Goal: Task Accomplishment & Management: Manage account settings

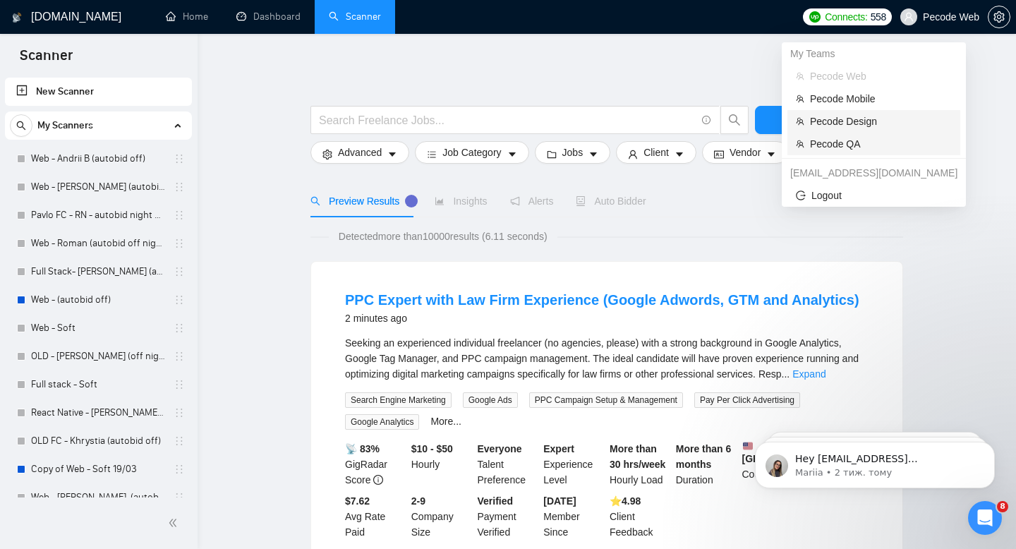
scroll to position [184, 0]
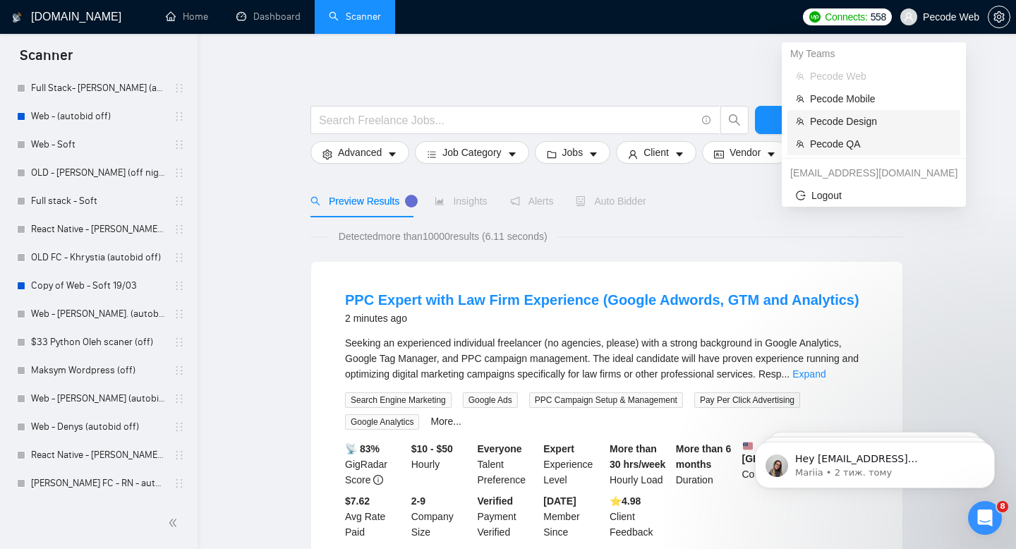
click at [860, 146] on span "Pecode QA" at bounding box center [881, 144] width 142 height 16
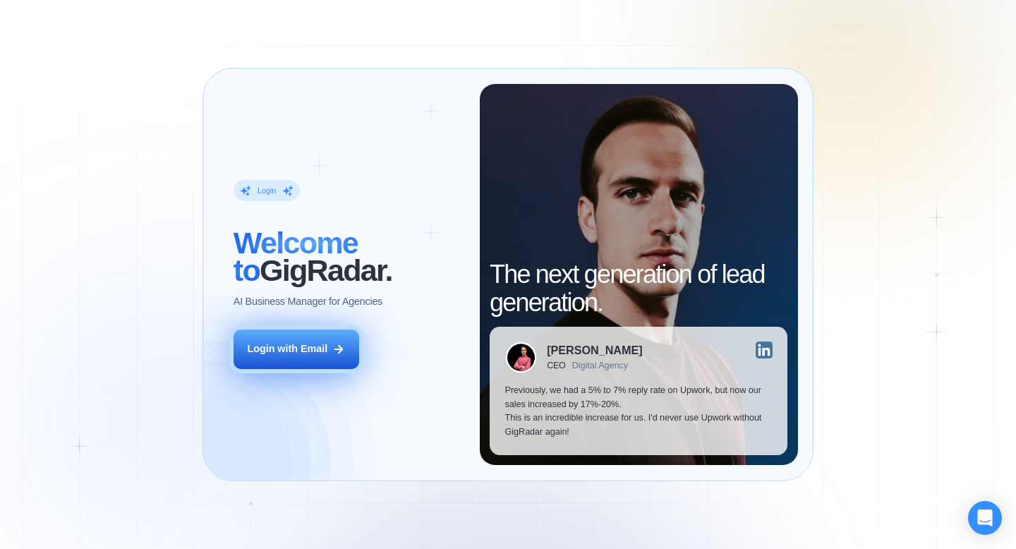
click at [290, 358] on button "Login with Email" at bounding box center [297, 350] width 126 height 40
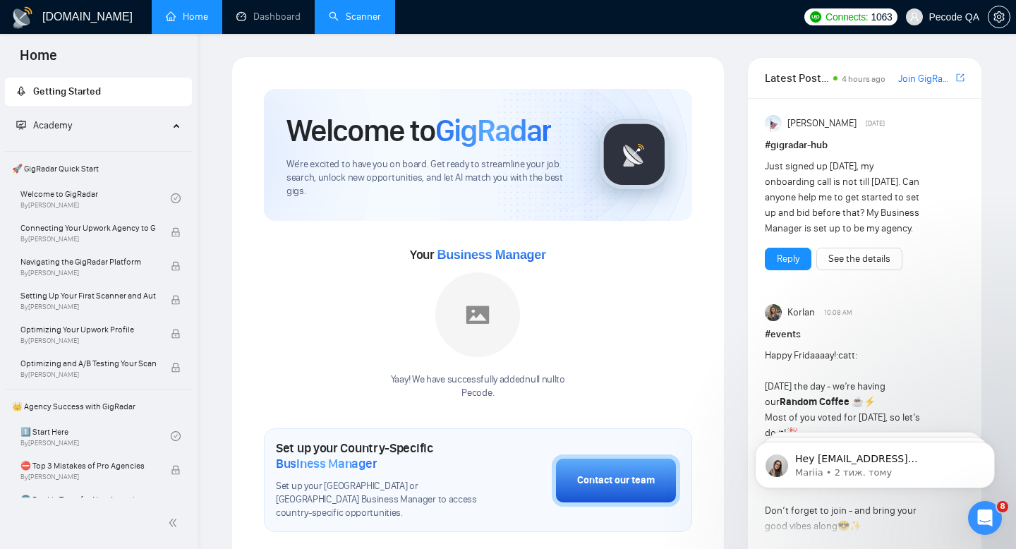
click at [373, 23] on link "Scanner" at bounding box center [355, 17] width 52 height 12
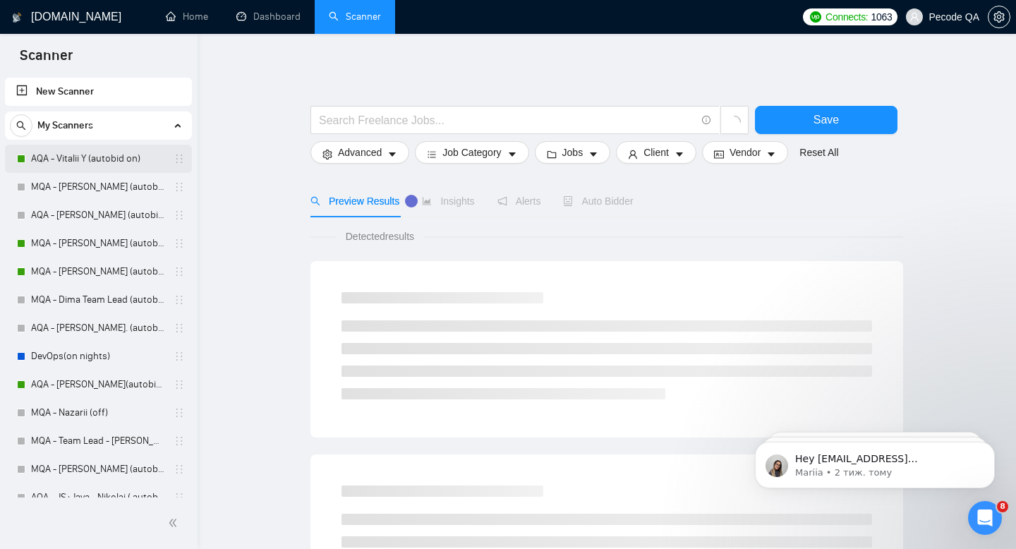
click at [89, 167] on link "AQA - Vitalii Y (autobid on)" at bounding box center [98, 159] width 134 height 28
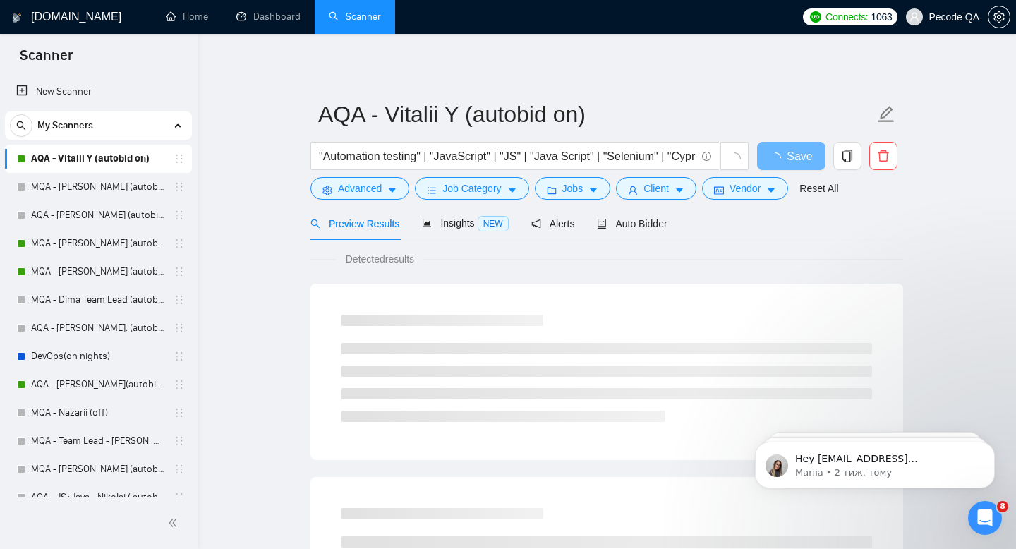
click at [628, 228] on span "Auto Bidder" at bounding box center [632, 223] width 70 height 11
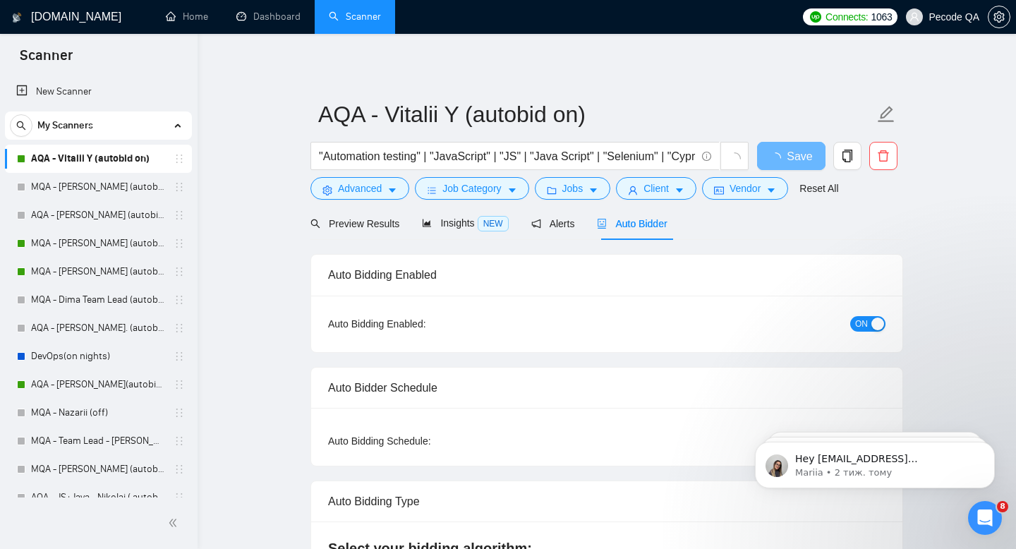
radio input "false"
radio input "true"
checkbox input "true"
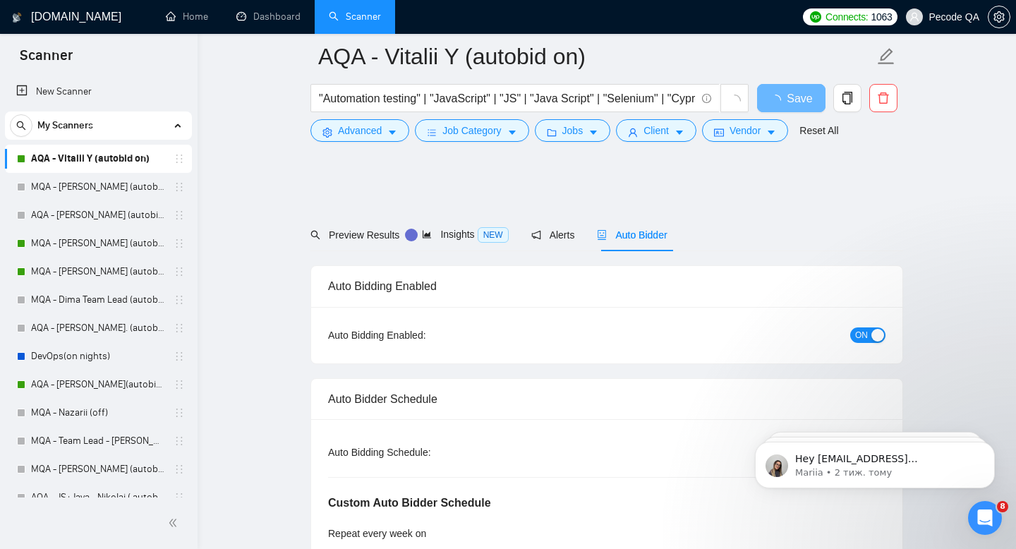
scroll to position [161, 0]
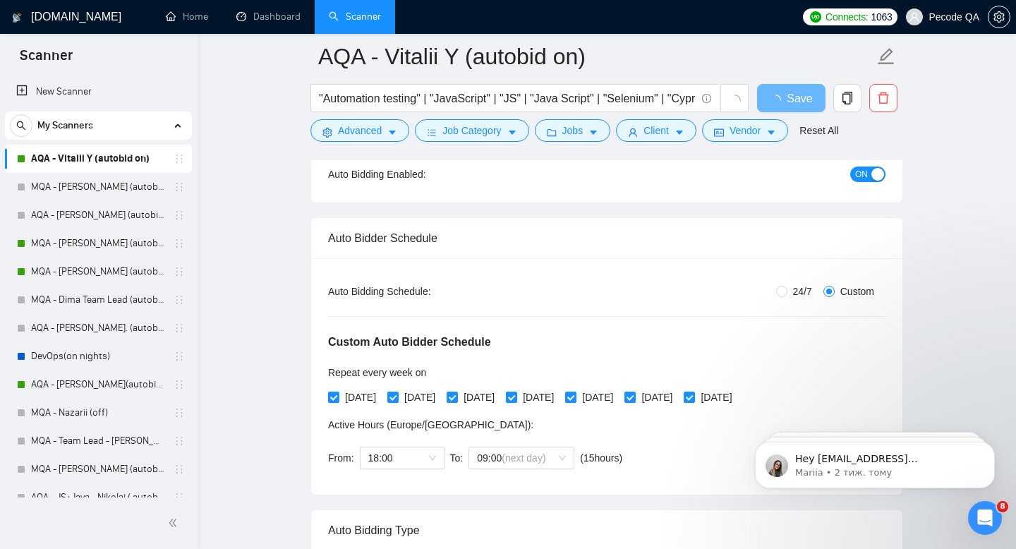
click at [794, 289] on span "24/7" at bounding box center [803, 292] width 30 height 16
click at [788, 289] on input "24/7" at bounding box center [781, 291] width 11 height 11
radio input "true"
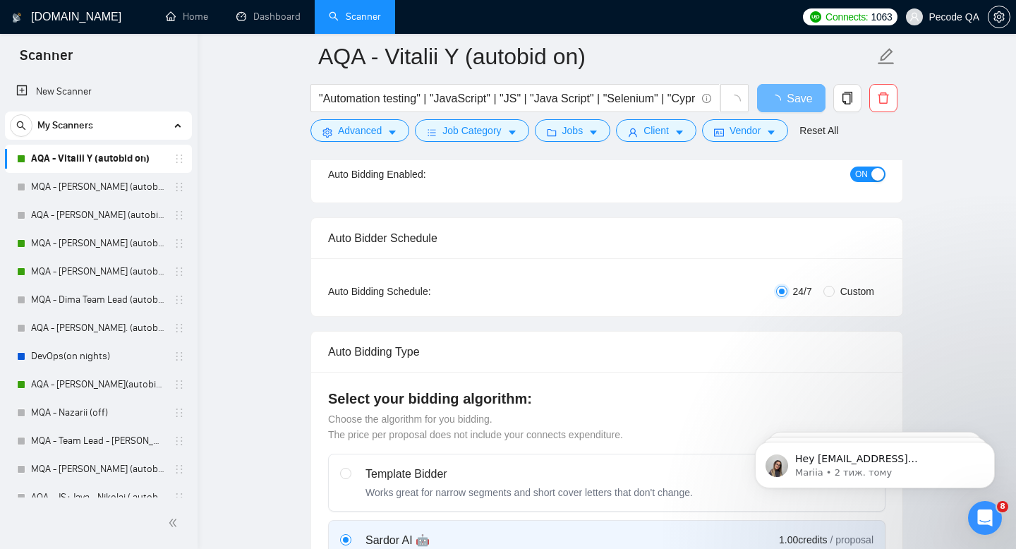
radio input "false"
click at [779, 100] on button "Save" at bounding box center [791, 98] width 68 height 28
checkbox input "true"
click at [800, 95] on span "Save" at bounding box center [791, 99] width 25 height 18
click at [260, 23] on link "Dashboard" at bounding box center [268, 17] width 64 height 12
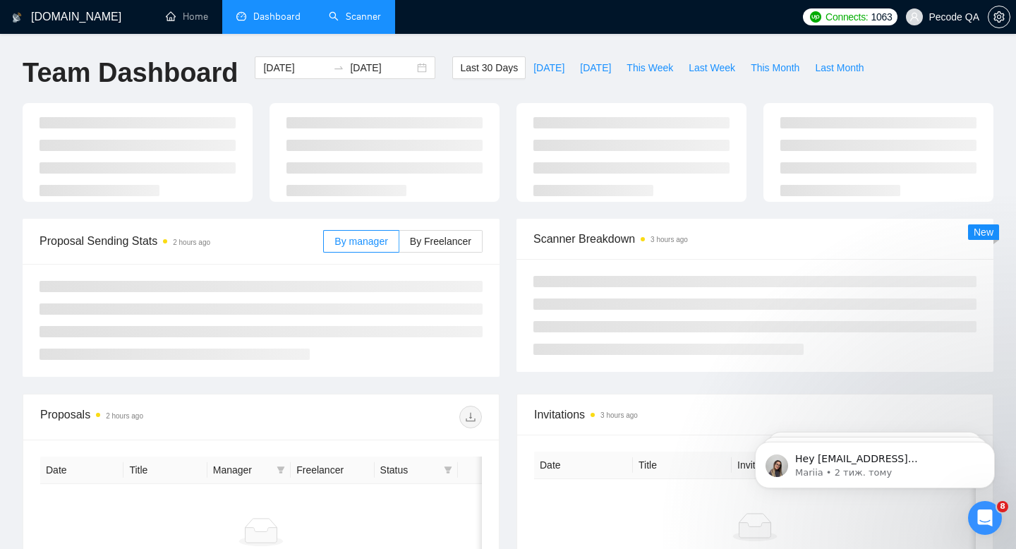
click at [344, 20] on link "Scanner" at bounding box center [355, 17] width 52 height 12
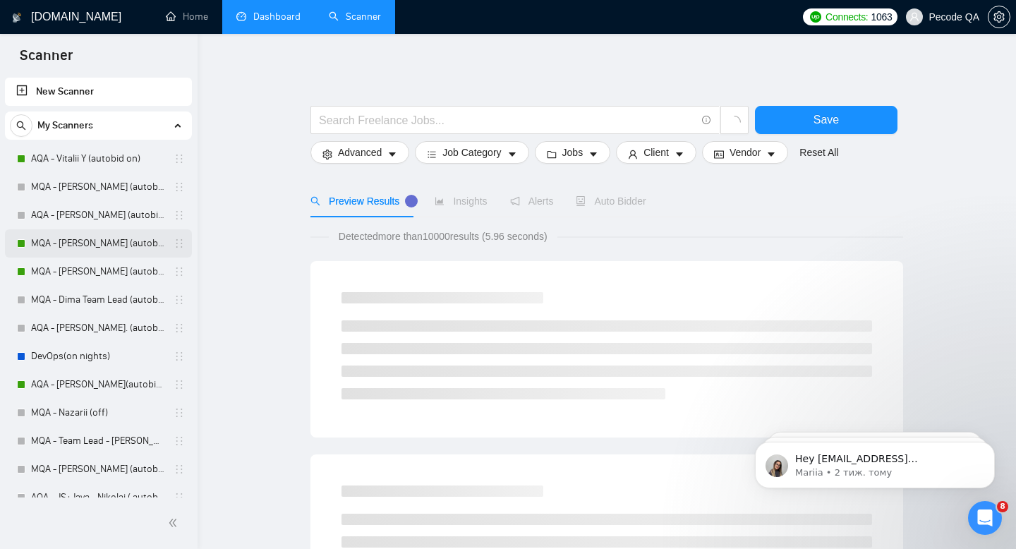
click at [71, 239] on link "MQA - [PERSON_NAME] (autobid On)" at bounding box center [98, 243] width 134 height 28
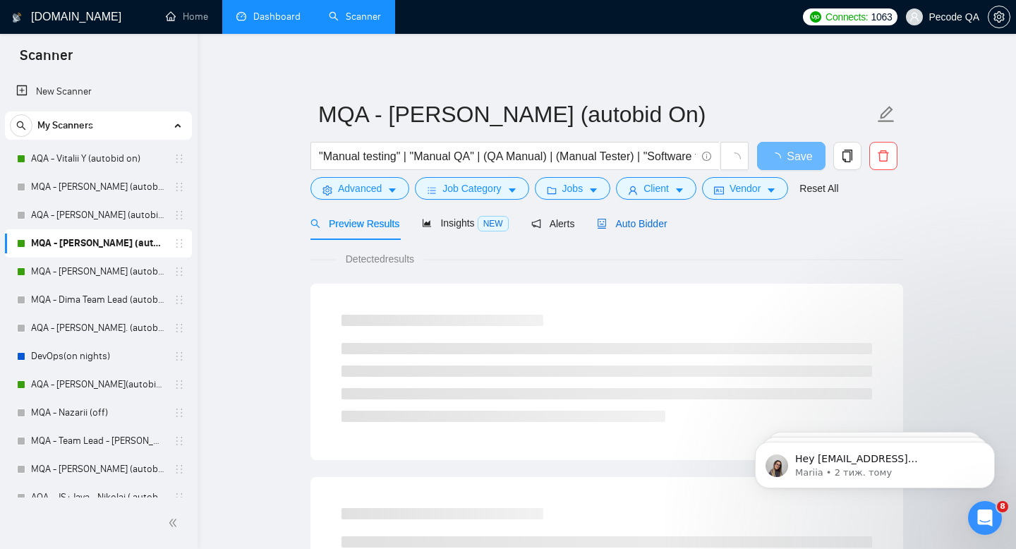
click at [632, 228] on span "Auto Bidder" at bounding box center [632, 223] width 70 height 11
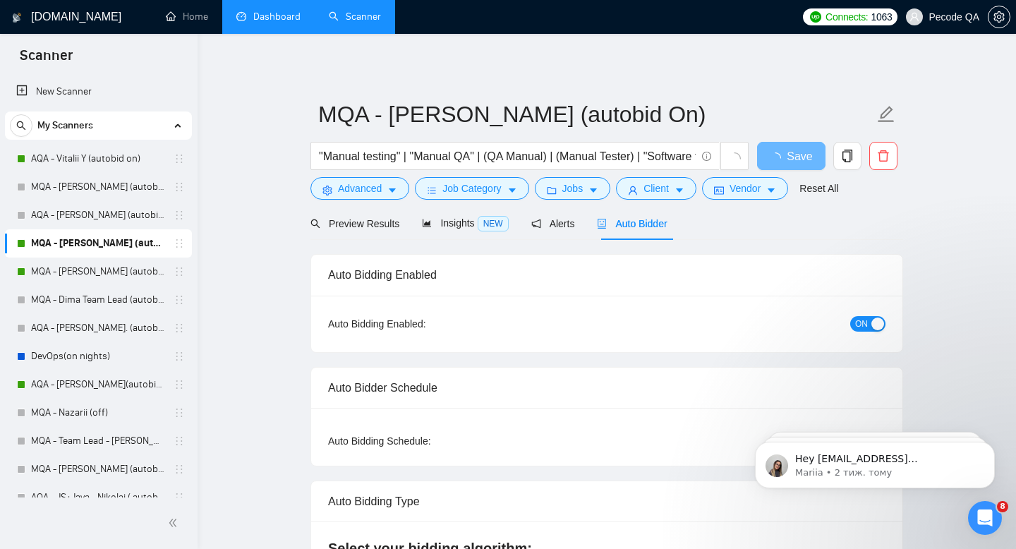
radio input "false"
radio input "true"
checkbox input "true"
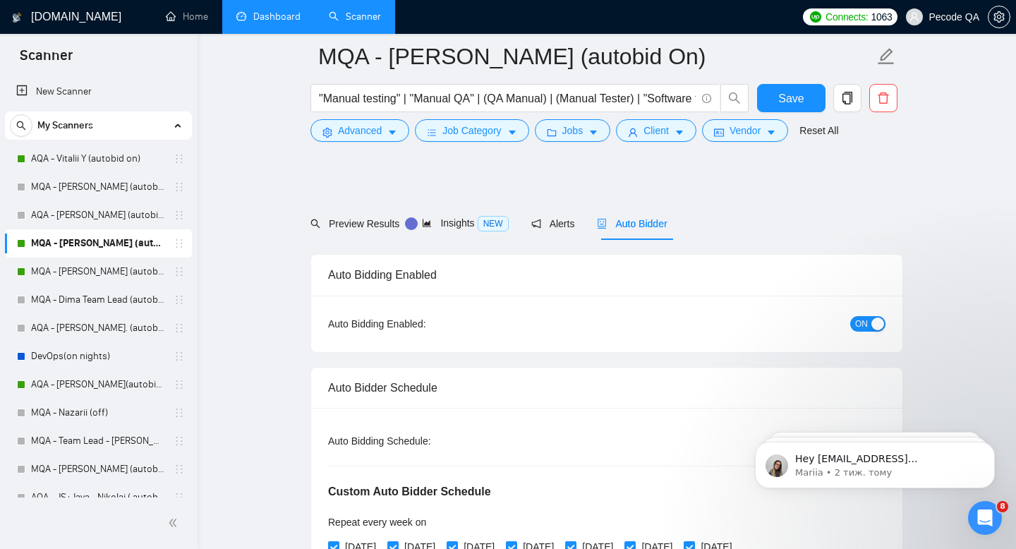
scroll to position [112, 0]
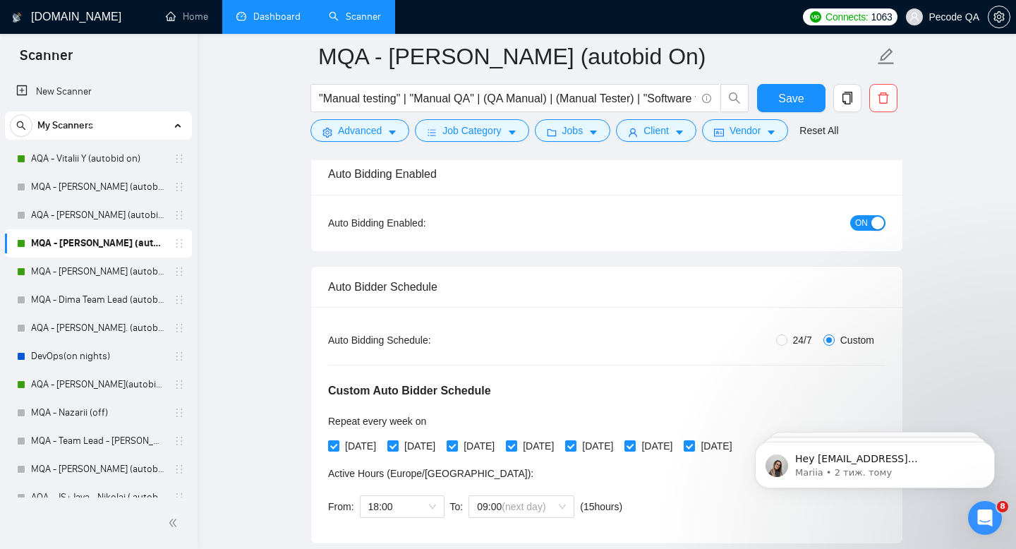
click at [788, 340] on span "24/7" at bounding box center [803, 340] width 30 height 16
click at [788, 340] on input "24/7" at bounding box center [781, 340] width 11 height 11
radio input "true"
radio input "false"
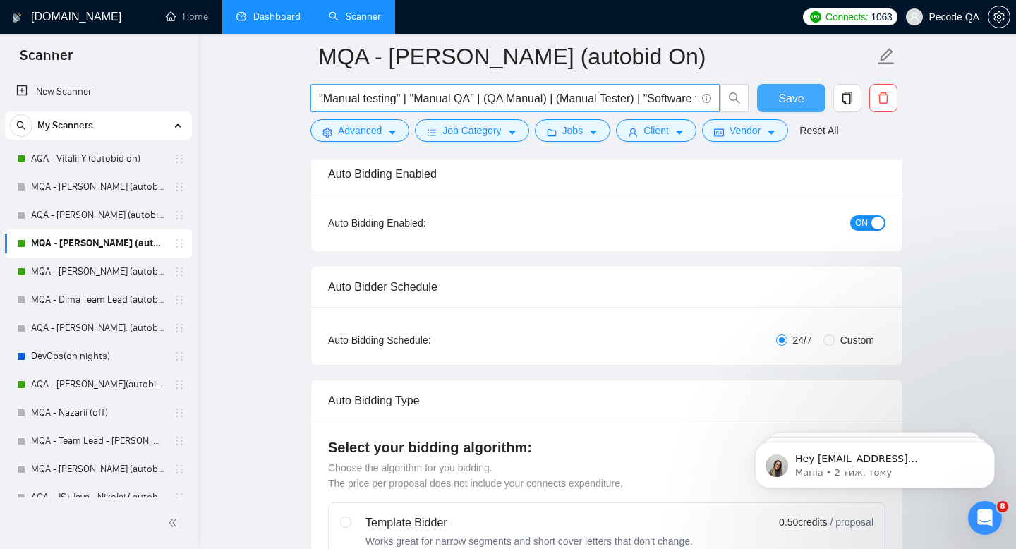
drag, startPoint x: 807, startPoint y: 92, endPoint x: 660, endPoint y: 94, distance: 146.8
click at [808, 92] on button "Save" at bounding box center [791, 98] width 68 height 28
click at [266, 16] on link "Dashboard" at bounding box center [268, 17] width 64 height 12
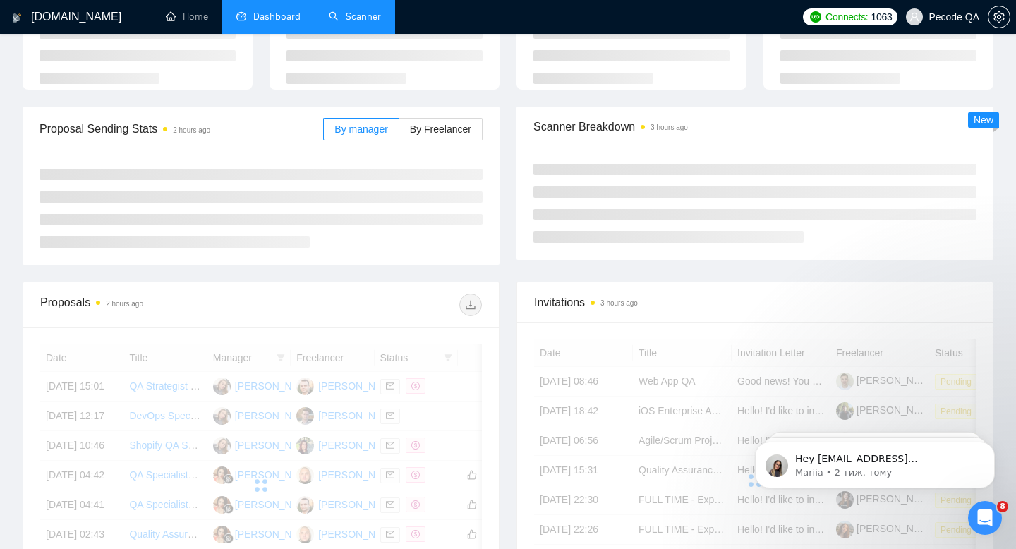
click at [365, 23] on link "Scanner" at bounding box center [355, 17] width 52 height 12
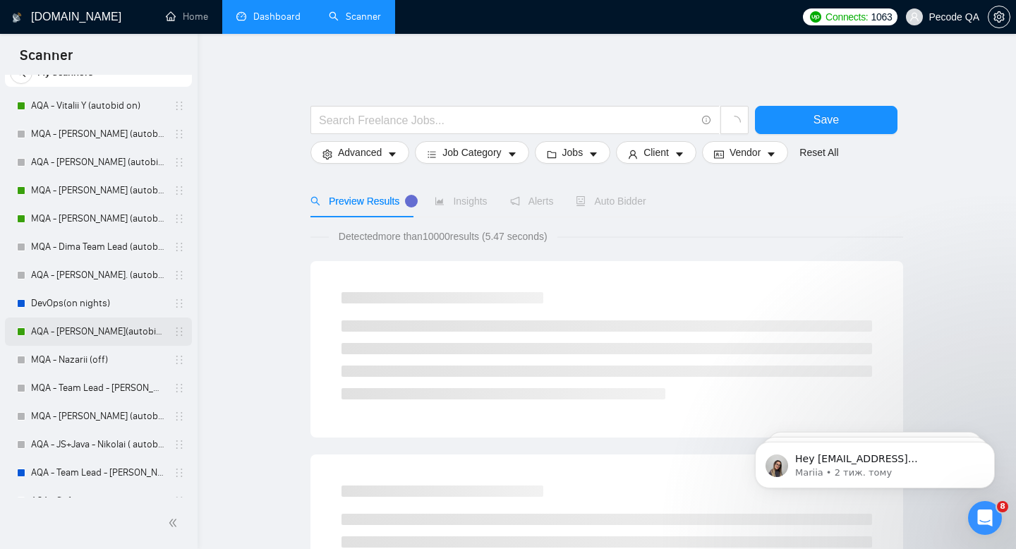
scroll to position [81, 0]
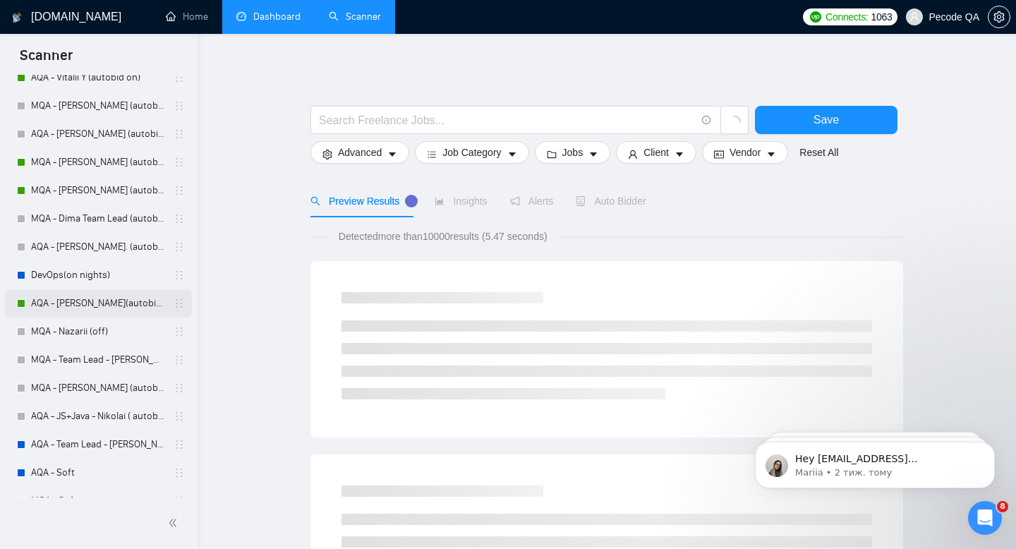
click at [123, 305] on link "AQA - [PERSON_NAME](autobid on) (Copy of Polina's)" at bounding box center [98, 303] width 134 height 28
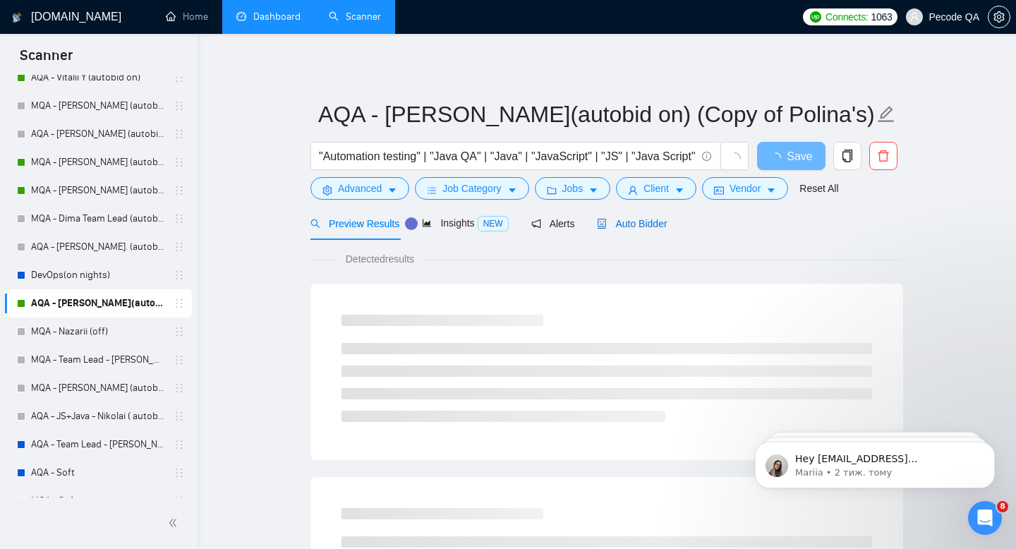
click at [667, 226] on span "Auto Bidder" at bounding box center [632, 223] width 70 height 11
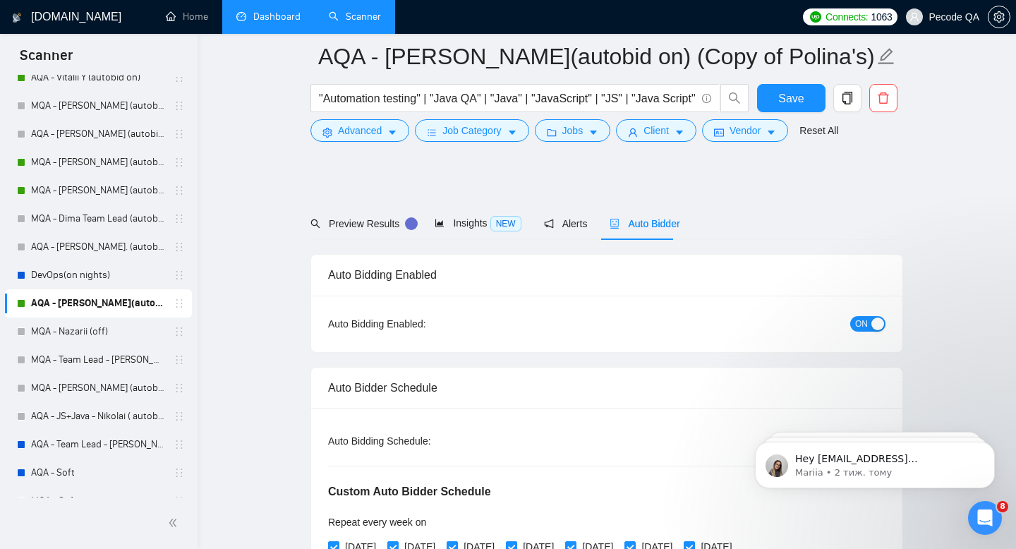
scroll to position [103, 0]
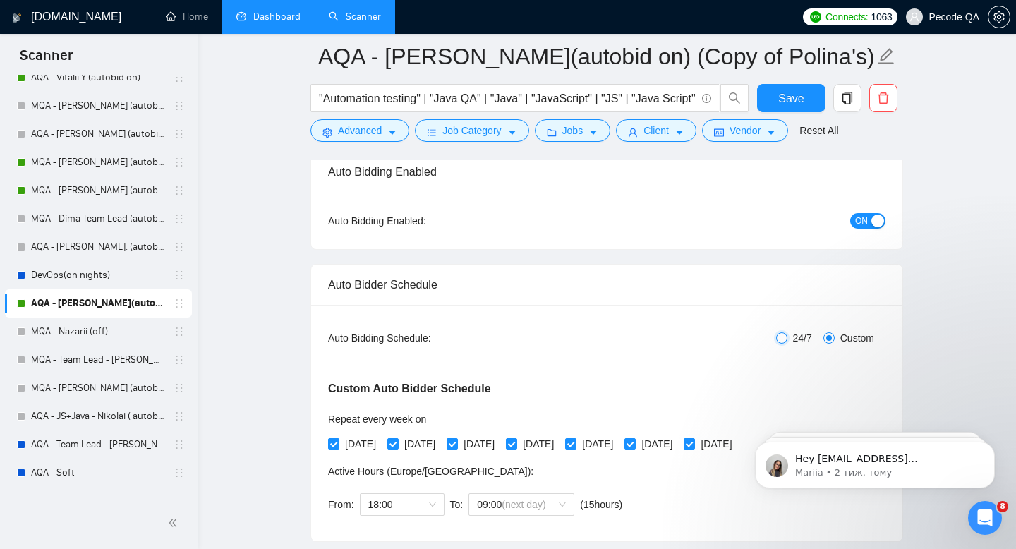
click at [779, 340] on div "Auto Bidding Type: Automated (recommended) Semi-automated Auto Bidding Schedule…" at bounding box center [607, 423] width 592 height 236
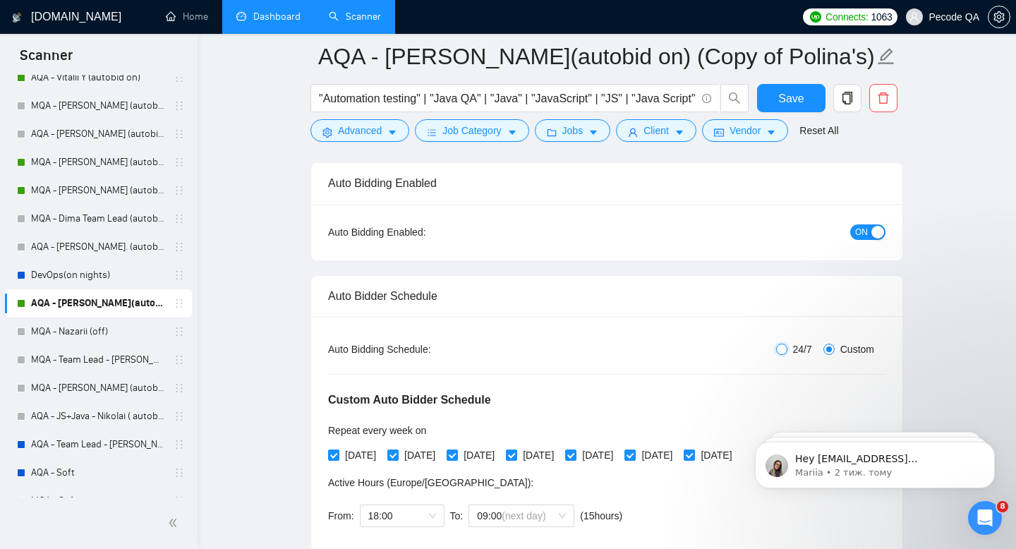
click at [782, 350] on input "24/7" at bounding box center [781, 349] width 11 height 11
radio input "true"
radio input "false"
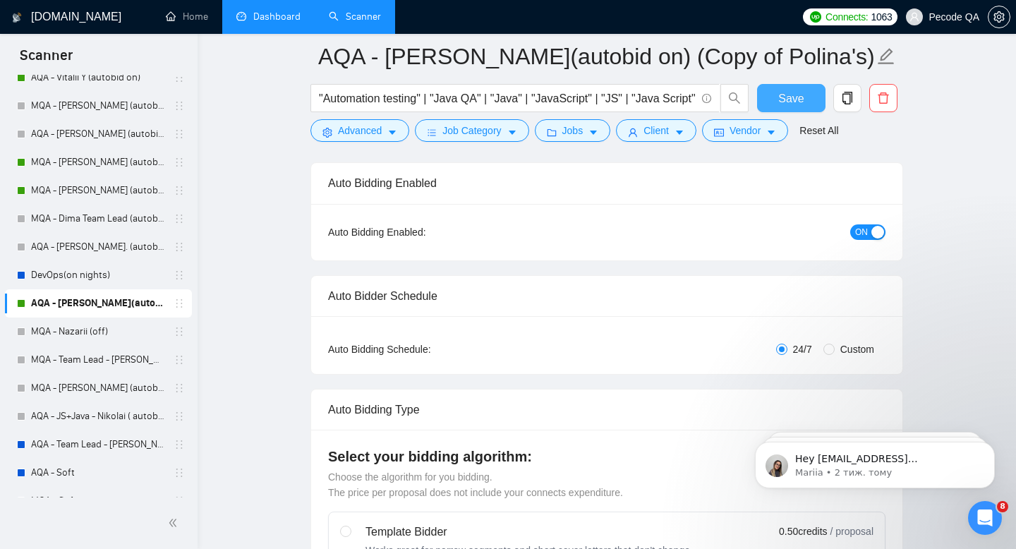
click at [795, 97] on span "Save" at bounding box center [791, 99] width 25 height 18
click at [287, 18] on link "Dashboard" at bounding box center [268, 17] width 64 height 12
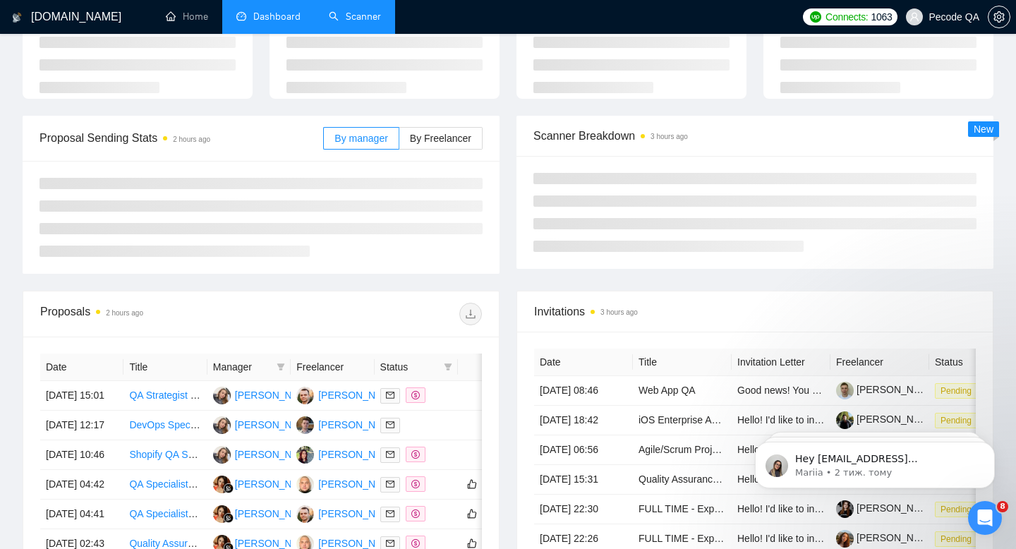
click at [354, 23] on link "Scanner" at bounding box center [355, 17] width 52 height 12
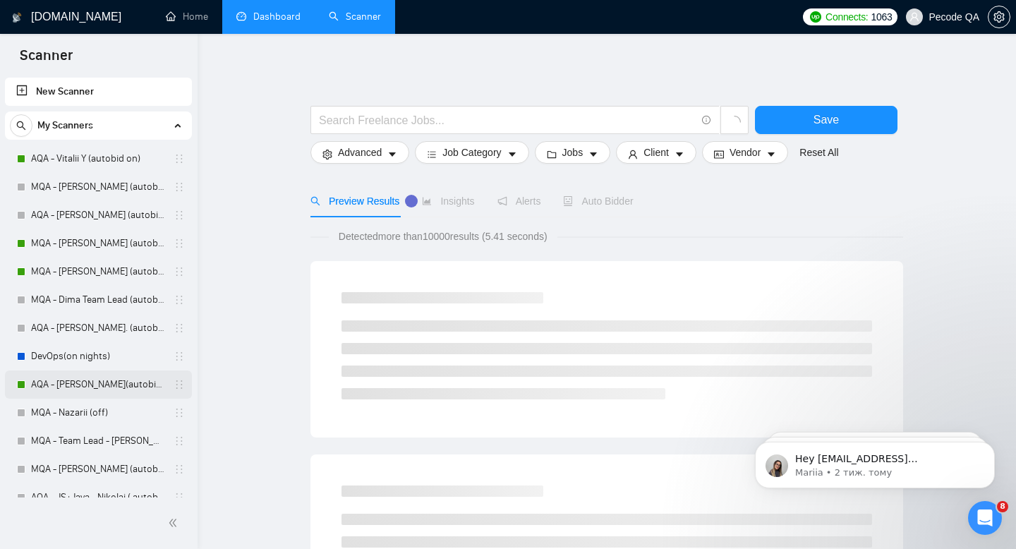
click at [75, 388] on link "AQA - [PERSON_NAME](autobid on) (Copy of Polina's)" at bounding box center [98, 385] width 134 height 28
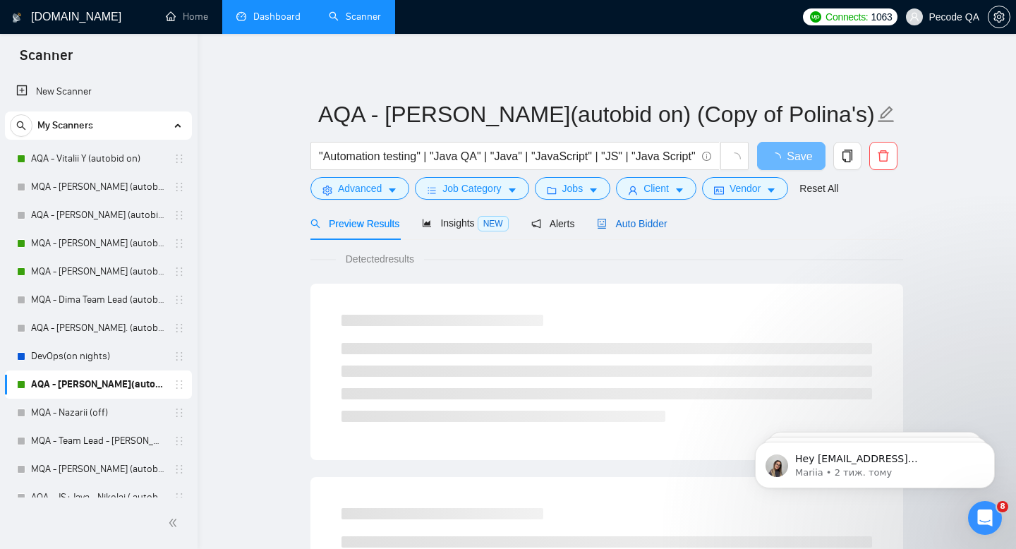
click at [621, 228] on span "Auto Bidder" at bounding box center [632, 223] width 70 height 11
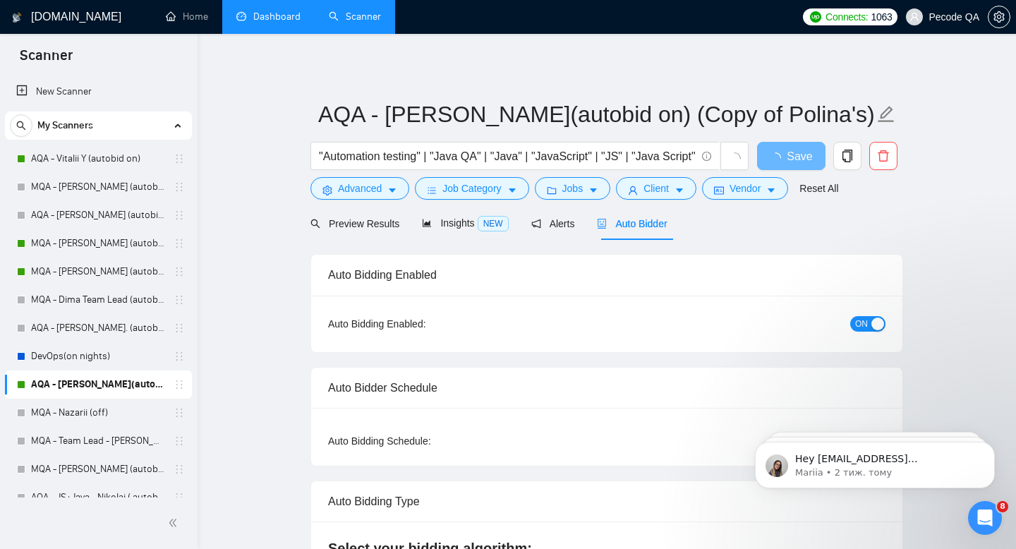
checkbox input "true"
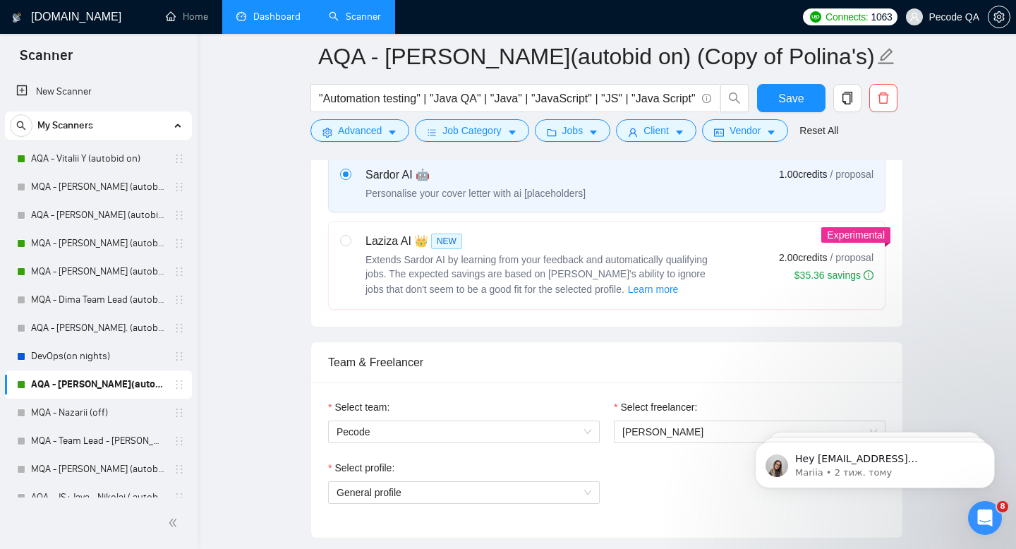
click at [250, 23] on link "Dashboard" at bounding box center [268, 17] width 64 height 12
